Goal: Transaction & Acquisition: Obtain resource

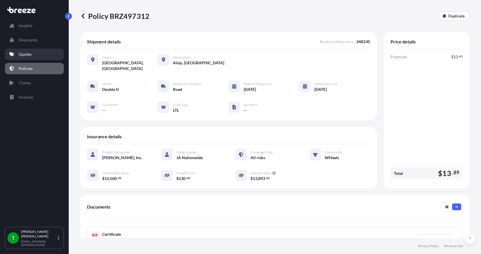
click at [27, 52] on p "Quotes" at bounding box center [25, 55] width 13 height 6
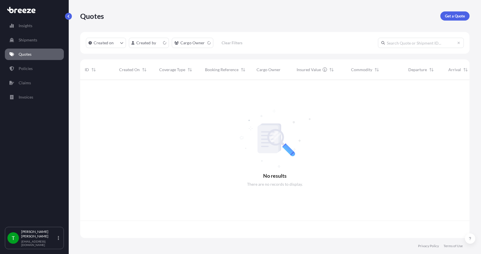
scroll to position [157, 385]
click at [460, 15] on p "Get a Quote" at bounding box center [455, 16] width 20 height 6
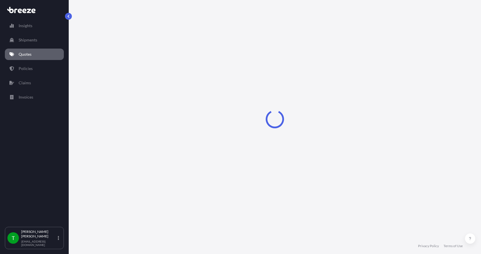
select select "Sea"
select select "1"
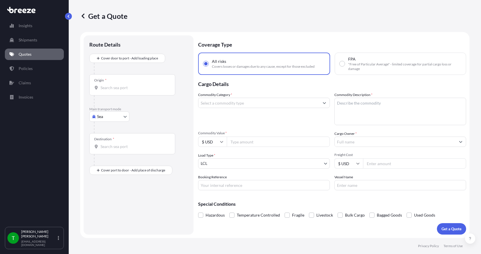
click at [96, 118] on body "Insights Shipments Quotes Policies Claims Invoices T [PERSON_NAME] [EMAIL_ADDRE…" at bounding box center [240, 127] width 481 height 254
click at [105, 150] on span "Road" at bounding box center [104, 152] width 9 height 6
select select "Road"
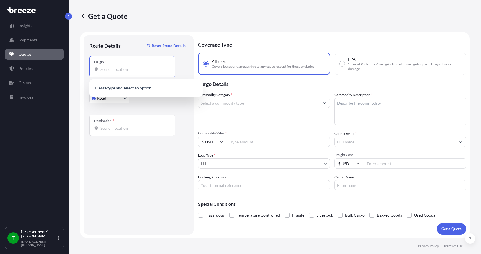
click at [105, 70] on input "Origin *" at bounding box center [134, 70] width 68 height 6
type input "60081"
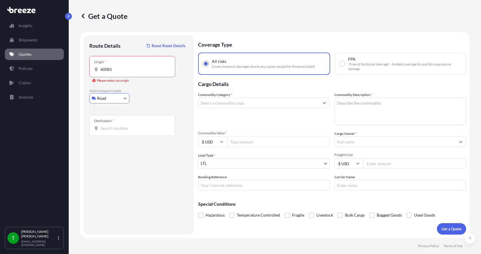
click at [118, 70] on input "60081" at bounding box center [134, 70] width 68 height 6
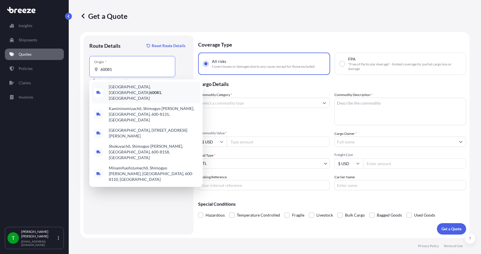
click at [120, 87] on span "[GEOGRAPHIC_DATA] , [GEOGRAPHIC_DATA]" at bounding box center [153, 92] width 89 height 17
type input "[GEOGRAPHIC_DATA], [GEOGRAPHIC_DATA]"
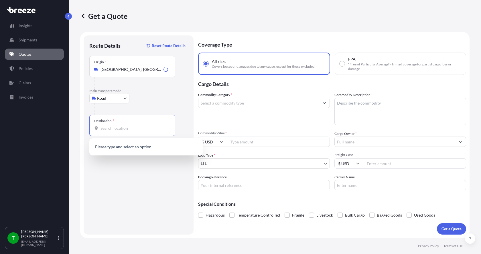
click at [105, 126] on input "Destination *" at bounding box center [134, 129] width 68 height 6
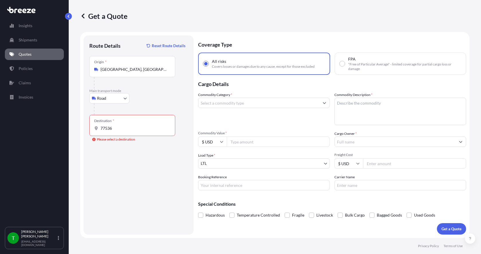
click at [116, 130] on input "77536" at bounding box center [134, 129] width 68 height 6
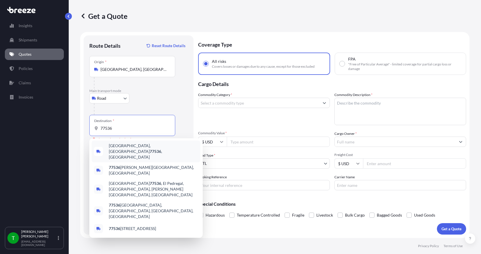
click at [122, 147] on span "[GEOGRAPHIC_DATA] , [GEOGRAPHIC_DATA]" at bounding box center [153, 151] width 89 height 17
type input "[GEOGRAPHIC_DATA], [GEOGRAPHIC_DATA]"
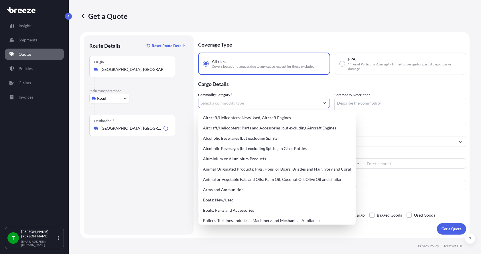
click at [242, 104] on input "Commodity Category *" at bounding box center [258, 103] width 121 height 10
type input "i"
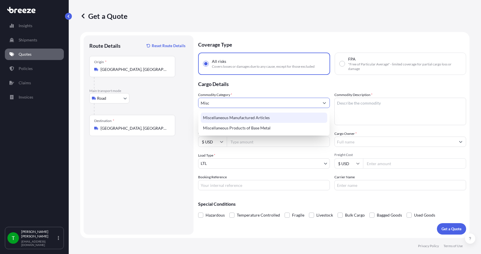
click at [242, 116] on div "Miscellaneous Manufactured Articles" at bounding box center [264, 118] width 126 height 10
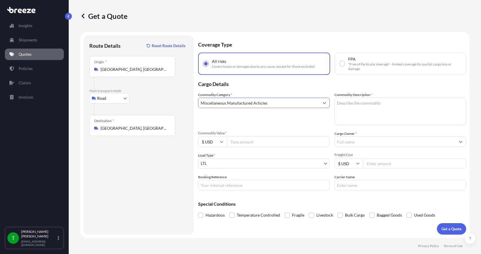
type input "Miscellaneous Manufactured Articles"
click at [343, 101] on textarea "Commodity Description *" at bounding box center [400, 111] width 132 height 27
type textarea "Tube"
click at [252, 139] on input "Commodity Value *" at bounding box center [278, 142] width 103 height 10
type input "534.00"
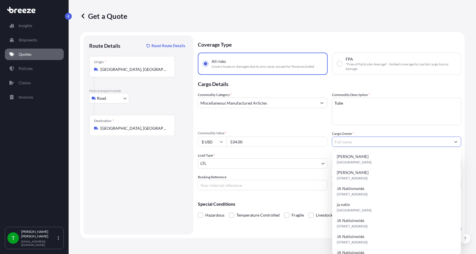
click at [368, 140] on input "Cargo Owner *" at bounding box center [392, 142] width 119 height 10
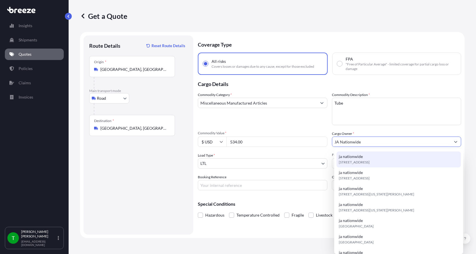
type input "JA Nationwide"
click at [224, 184] on input "Booking Reference" at bounding box center [263, 185] width 130 height 10
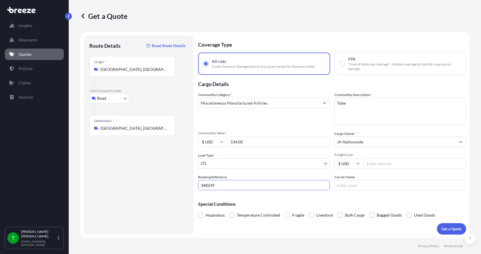
type input "348249"
click at [386, 166] on input "Freight Cost" at bounding box center [414, 164] width 103 height 10
type input "575.00"
click at [372, 186] on input "Carrier Name" at bounding box center [400, 185] width 132 height 10
type input "AAA [PERSON_NAME]"
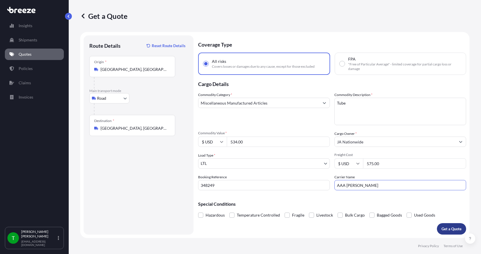
click at [446, 227] on p "Get a Quote" at bounding box center [451, 229] width 20 height 6
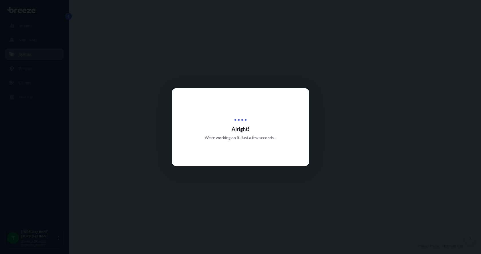
select select "Road"
select select "1"
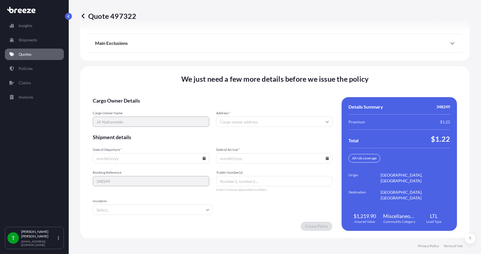
scroll to position [753, 0]
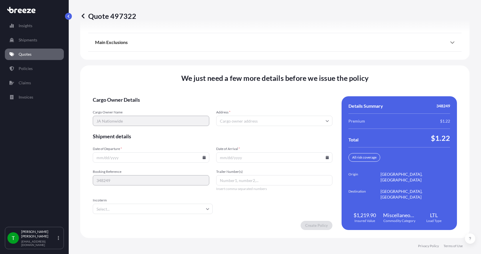
click at [256, 120] on input "Address *" at bounding box center [274, 121] width 116 height 10
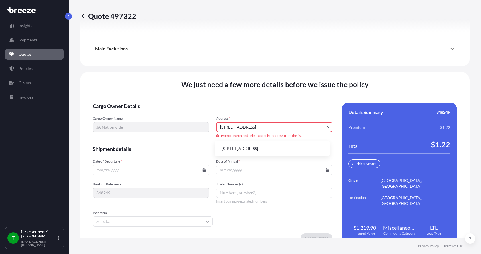
click at [260, 151] on li "[STREET_ADDRESS]" at bounding box center [272, 148] width 110 height 11
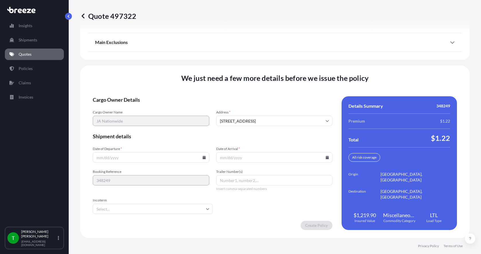
type input "[STREET_ADDRESS]"
click at [203, 159] on input "Date of Departure *" at bounding box center [151, 158] width 116 height 10
click at [203, 157] on icon at bounding box center [203, 157] width 3 height 3
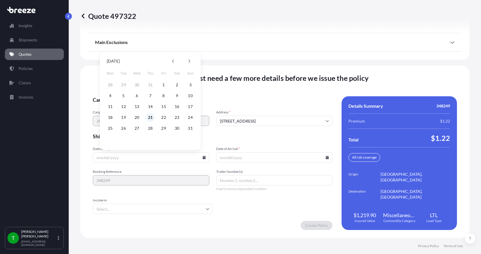
click at [149, 116] on button "21" at bounding box center [150, 117] width 9 height 9
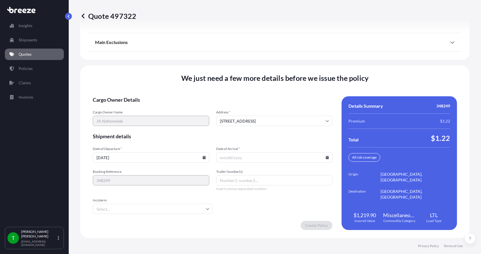
type input "[DATE]"
click at [149, 129] on button "21" at bounding box center [150, 131] width 7 height 5
click at [325, 157] on icon at bounding box center [326, 157] width 3 height 3
click at [272, 128] on button "28" at bounding box center [272, 128] width 9 height 9
type input "[DATE]"
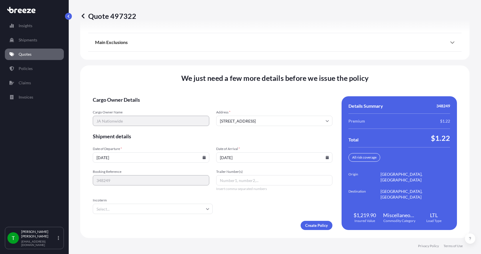
click at [272, 135] on button "28" at bounding box center [272, 137] width 7 height 5
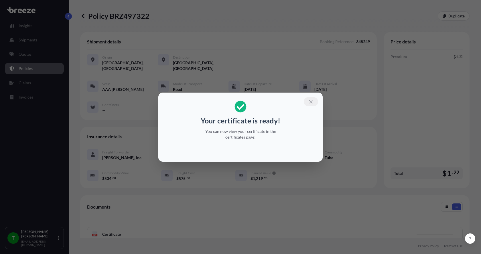
click at [311, 100] on icon "button" at bounding box center [310, 101] width 5 height 5
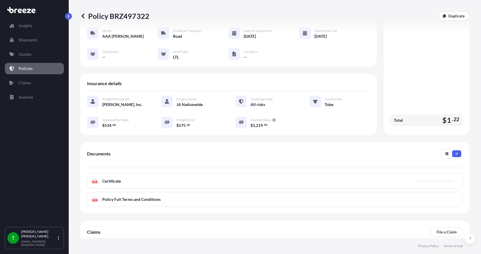
scroll to position [57, 0]
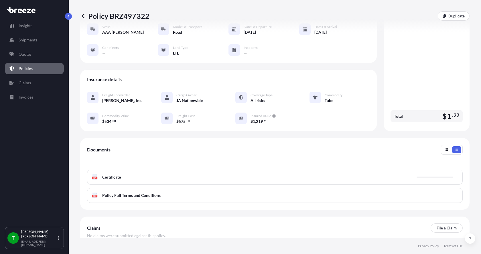
click at [111, 175] on div "PDF Certificate" at bounding box center [274, 177] width 375 height 15
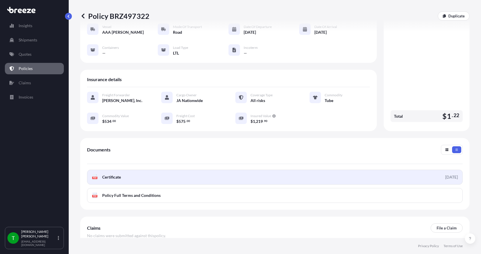
click at [97, 177] on rect at bounding box center [94, 178] width 5 height 2
